Goal: Obtain resource: Download file/media

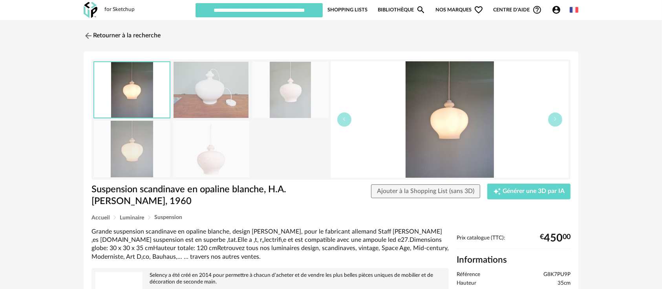
click at [294, 103] on img at bounding box center [290, 90] width 76 height 56
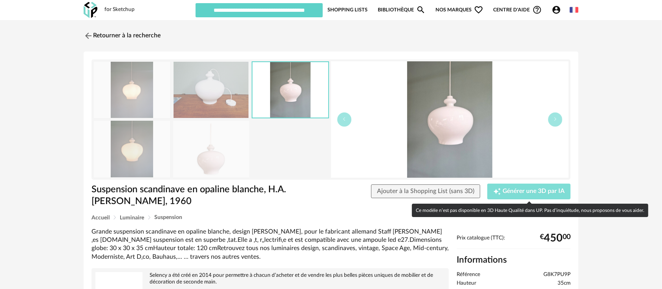
click at [510, 190] on span "Générer une 3D par IA" at bounding box center [533, 191] width 62 height 6
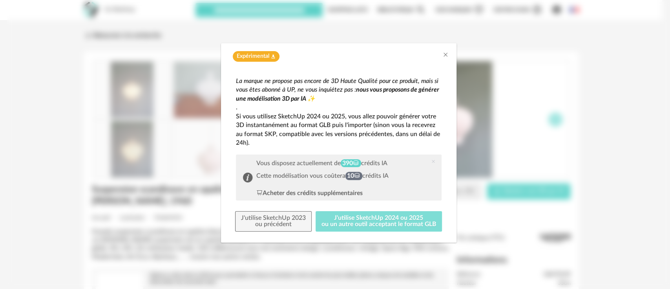
click at [381, 227] on button "J'utilise SketchUp 2024 ou 2025 ou un autre outil acceptant le format GLB" at bounding box center [379, 221] width 126 height 20
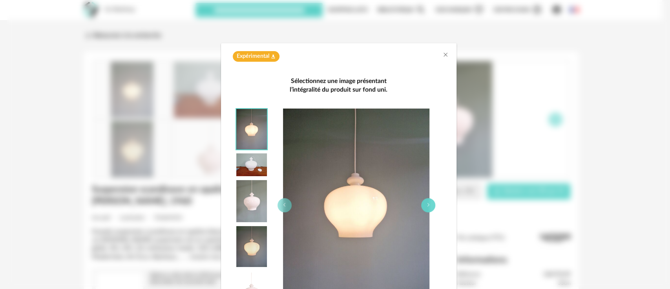
click at [424, 201] on button "dialog" at bounding box center [428, 205] width 14 height 14
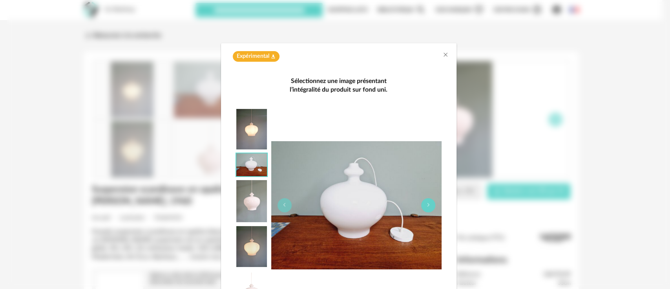
click at [424, 201] on button "dialog" at bounding box center [428, 205] width 14 height 14
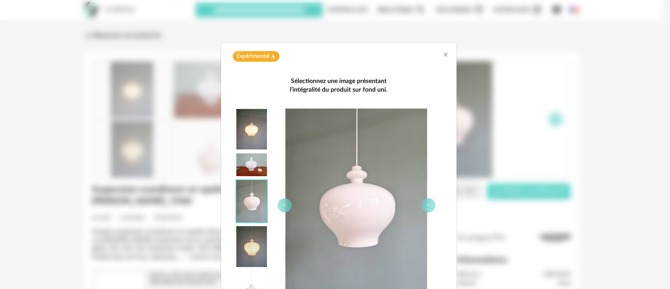
scroll to position [78, 0]
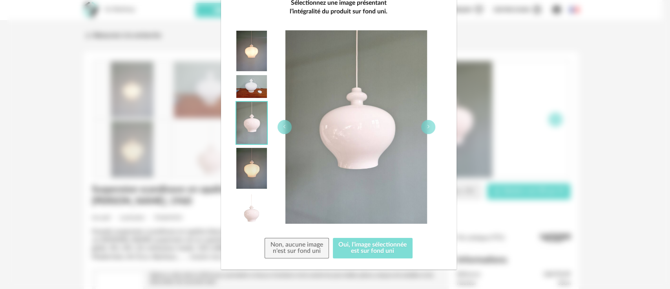
click at [388, 246] on button "Oui, l'image sélectionnée est sur fond uni" at bounding box center [373, 248] width 80 height 20
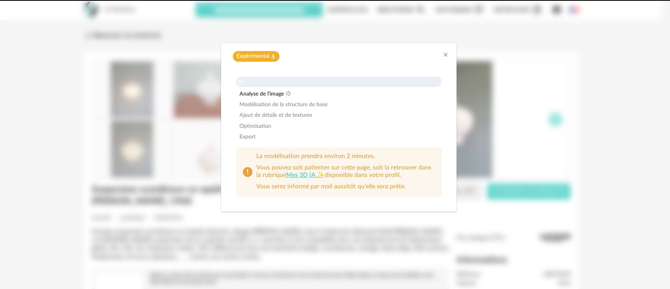
scroll to position [0, 0]
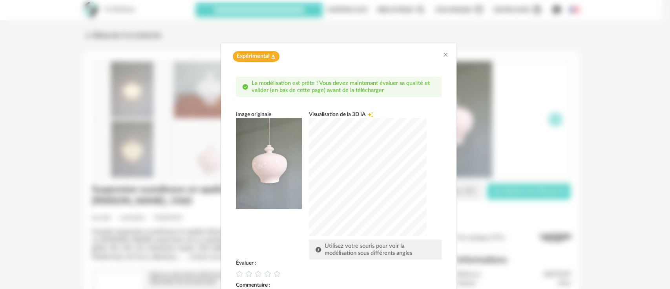
click at [398, 193] on div "dialog" at bounding box center [368, 177] width 118 height 118
click at [442, 55] on icon "Close" at bounding box center [445, 54] width 6 height 6
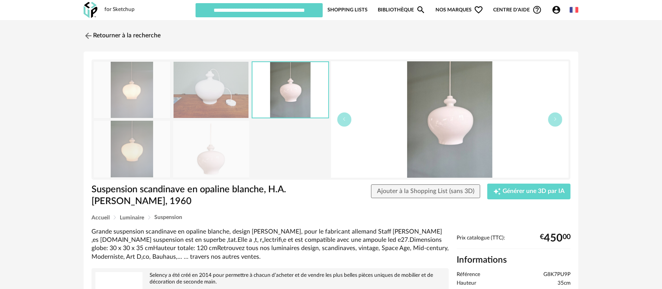
click at [553, 8] on icon "Account Circle icon" at bounding box center [556, 10] width 8 height 8
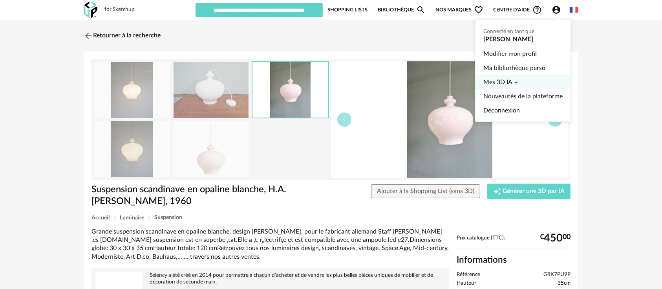
click at [486, 84] on span "Mes 3D IA" at bounding box center [497, 82] width 29 height 14
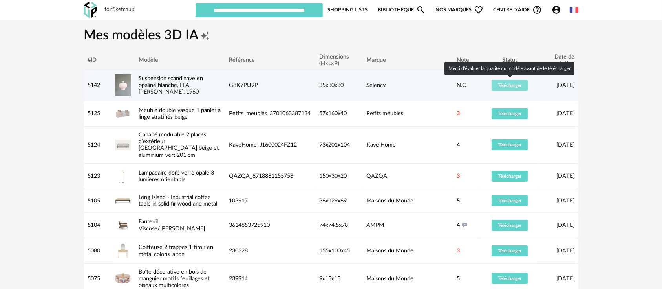
click at [499, 88] on button "Télécharger" at bounding box center [509, 85] width 36 height 11
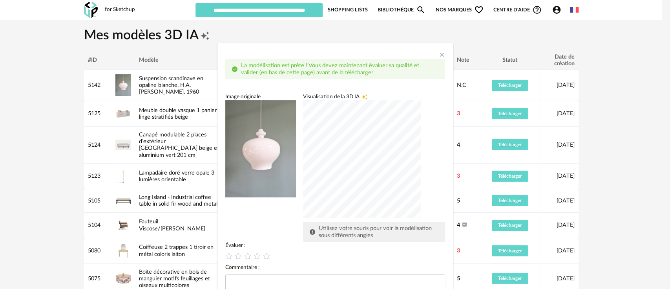
click at [396, 178] on div "dialog" at bounding box center [362, 159] width 118 height 118
click at [379, 183] on div "dialog" at bounding box center [362, 159] width 118 height 118
click at [402, 192] on div "dialog" at bounding box center [362, 159] width 118 height 118
click at [406, 172] on div "dialog" at bounding box center [362, 159] width 118 height 118
click at [243, 256] on icon "dialog" at bounding box center [247, 256] width 8 height 8
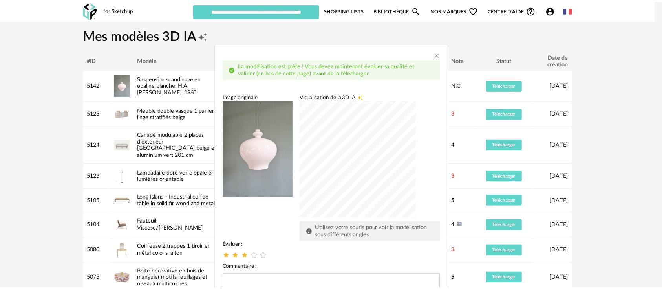
scroll to position [50, 0]
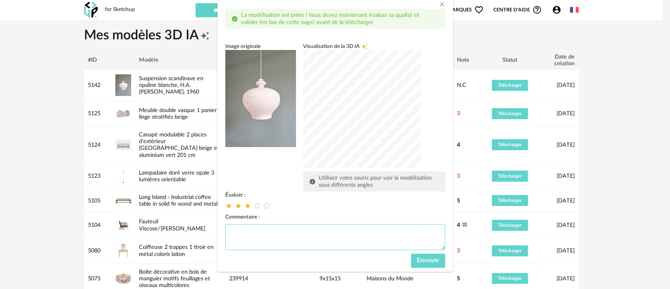
click at [267, 237] on textarea "dialog" at bounding box center [335, 237] width 220 height 26
type textarea "**********"
click at [417, 257] on span "Envoyer" at bounding box center [428, 260] width 22 height 6
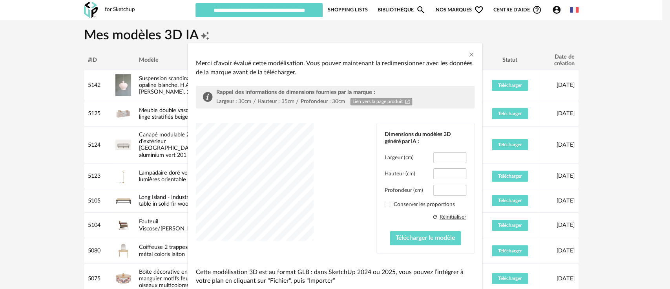
click at [630, 114] on div "Merci d'avoir évalué cette modélisation. Vous pouvez maintenant la redimensionn…" at bounding box center [335, 144] width 670 height 289
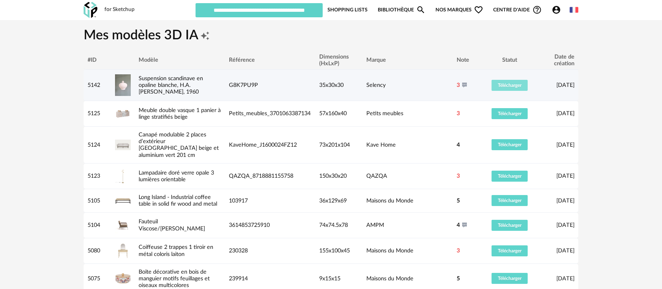
click at [510, 86] on span "Télécharger" at bounding box center [510, 85] width 24 height 5
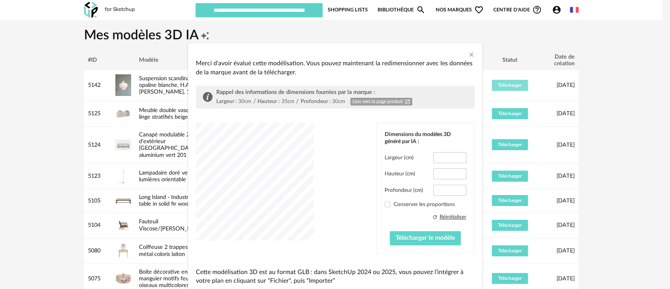
type input "****"
click at [440, 171] on input "****" at bounding box center [449, 173] width 33 height 11
type input "****"
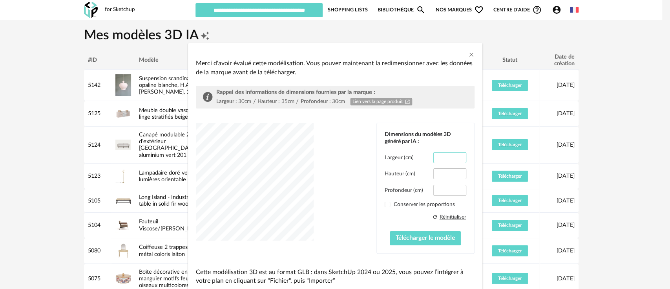
drag, startPoint x: 447, startPoint y: 153, endPoint x: 431, endPoint y: 157, distance: 16.0
click at [433, 157] on input "****" at bounding box center [449, 157] width 33 height 11
type input "**"
drag, startPoint x: 448, startPoint y: 187, endPoint x: 430, endPoint y: 190, distance: 17.5
click at [433, 190] on input "****" at bounding box center [449, 190] width 33 height 11
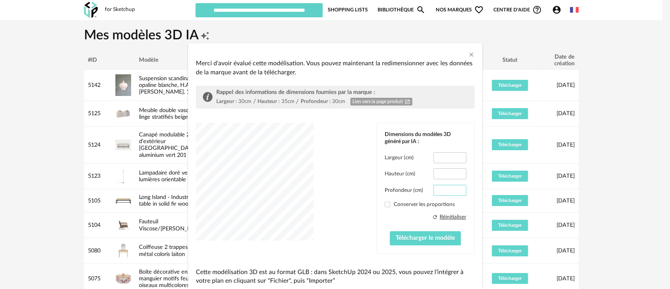
type input "**"
click at [298, 190] on div "dialog" at bounding box center [255, 181] width 118 height 118
click at [400, 241] on button "Télécharger le modèle" at bounding box center [425, 238] width 71 height 14
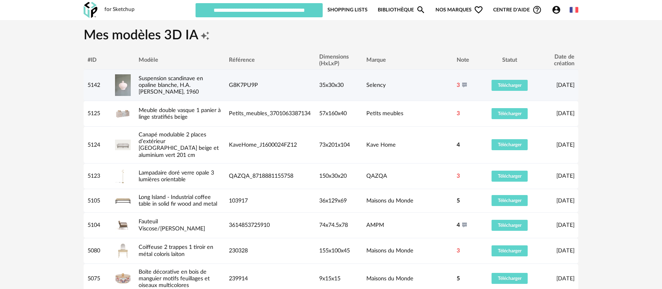
drag, startPoint x: 267, startPoint y: 89, endPoint x: 229, endPoint y: 84, distance: 38.0
click at [229, 84] on td "G8K7PU9P" at bounding box center [270, 84] width 90 height 31
copy span "G8K7PU9P"
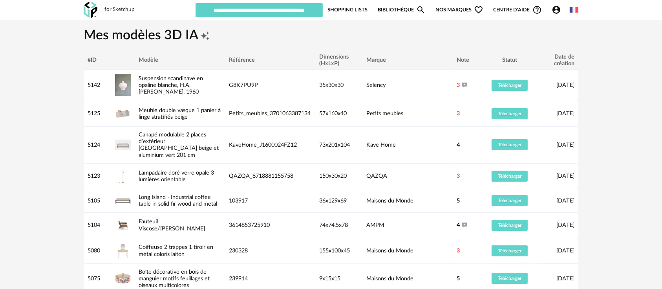
click at [437, 37] on h1 "Mes modèles 3D IA Creation icon" at bounding box center [331, 35] width 495 height 17
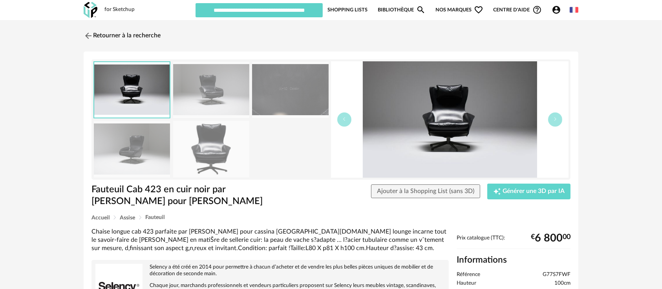
click at [223, 153] on img at bounding box center [211, 149] width 76 height 56
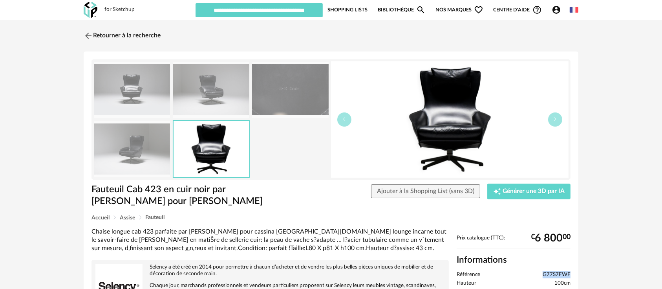
drag, startPoint x: 543, startPoint y: 272, endPoint x: 578, endPoint y: 273, distance: 35.4
click at [578, 273] on div "Fauteuil Cab 423 en cuir noir par Mario Bellini pour Cassina Fauteuil Cab 423 e…" at bounding box center [331, 233] width 495 height 364
copy span "G77S7FWF"
